Goal: Information Seeking & Learning: Learn about a topic

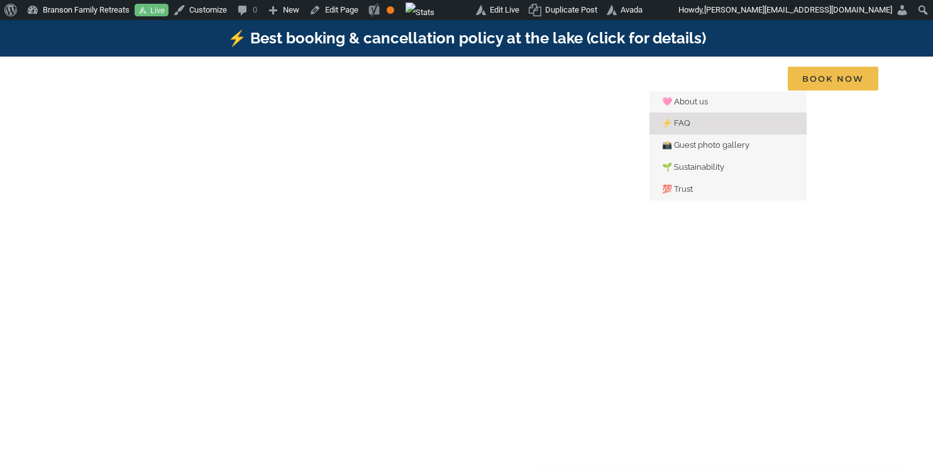
click at [682, 122] on span "⚡️ FAQ" at bounding box center [676, 122] width 28 height 9
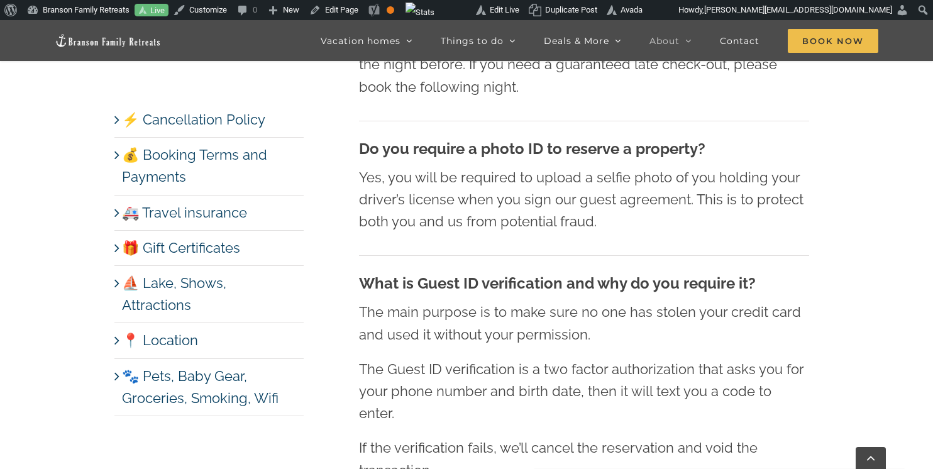
scroll to position [970, 0]
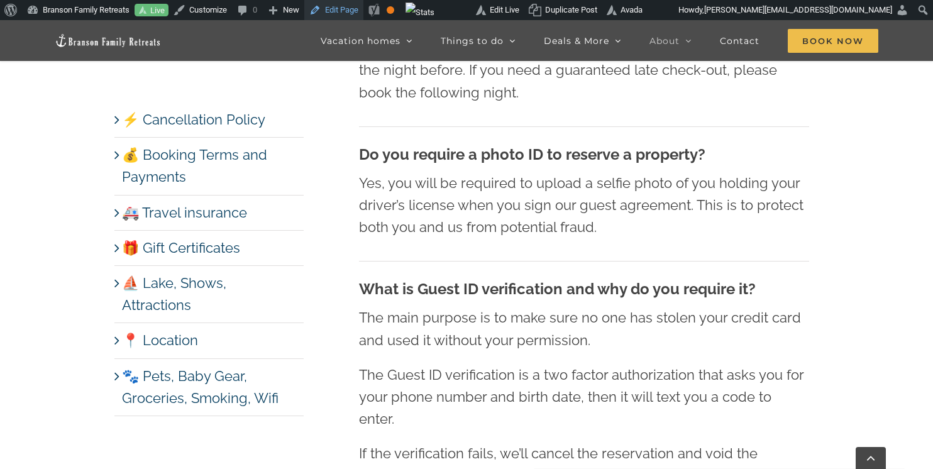
click at [354, 8] on link "Edit Page" at bounding box center [333, 10] width 59 height 20
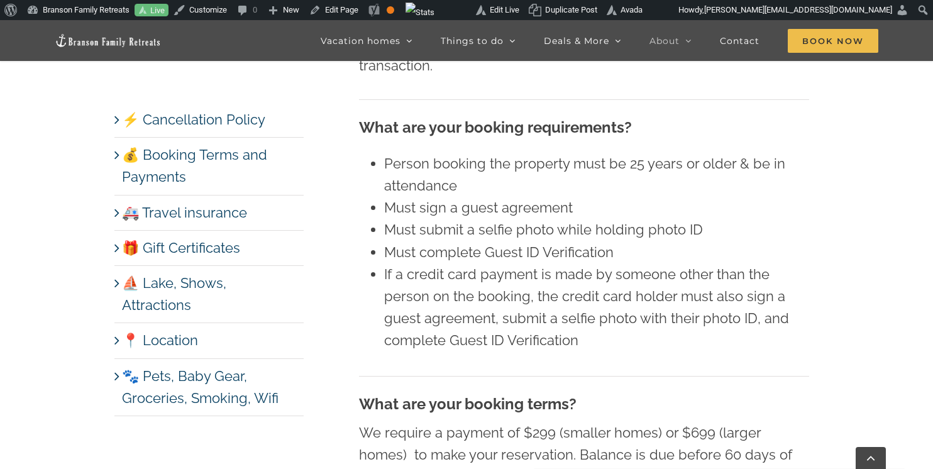
scroll to position [1582, 0]
